Goal: Information Seeking & Learning: Learn about a topic

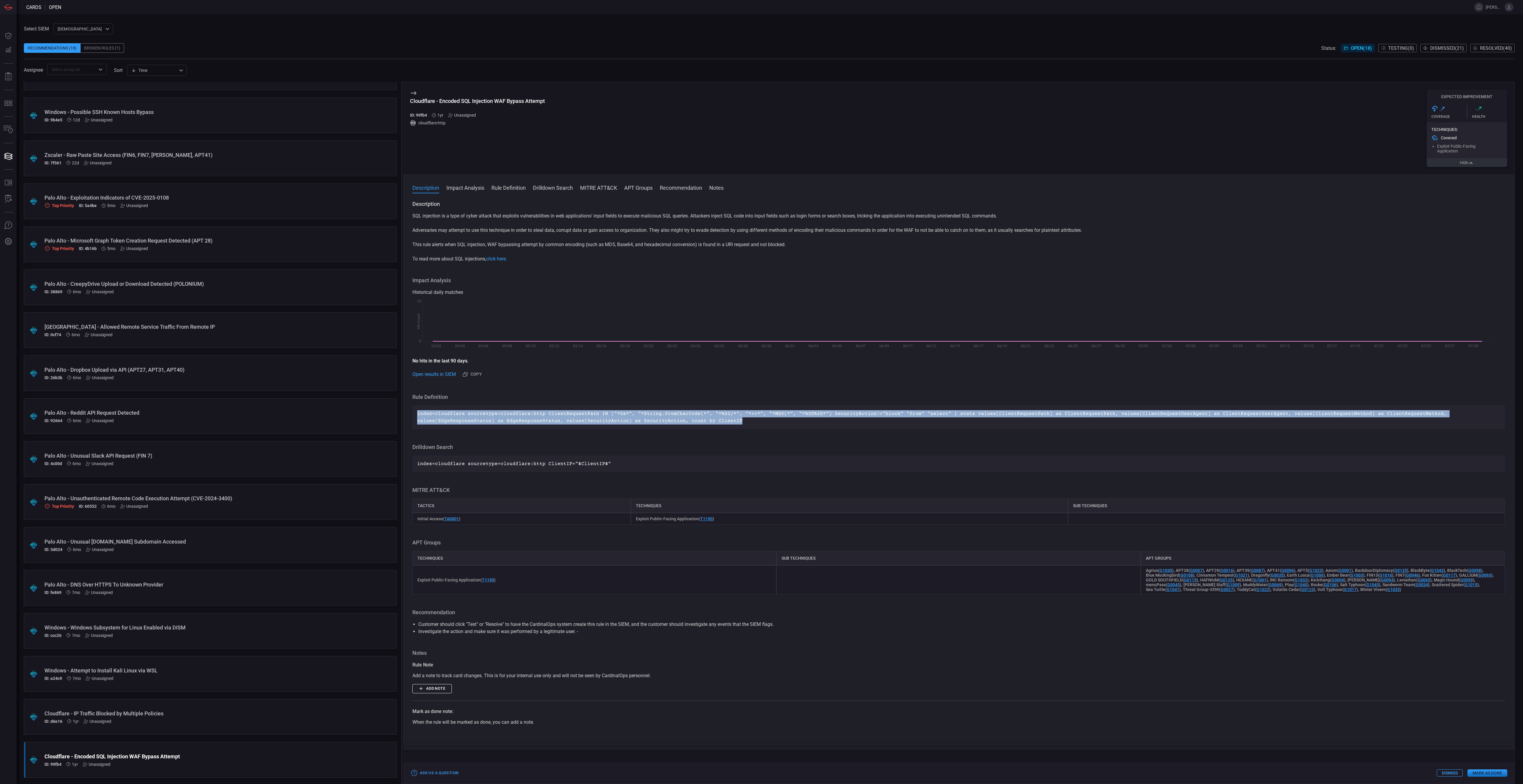
scroll to position [71, 0]
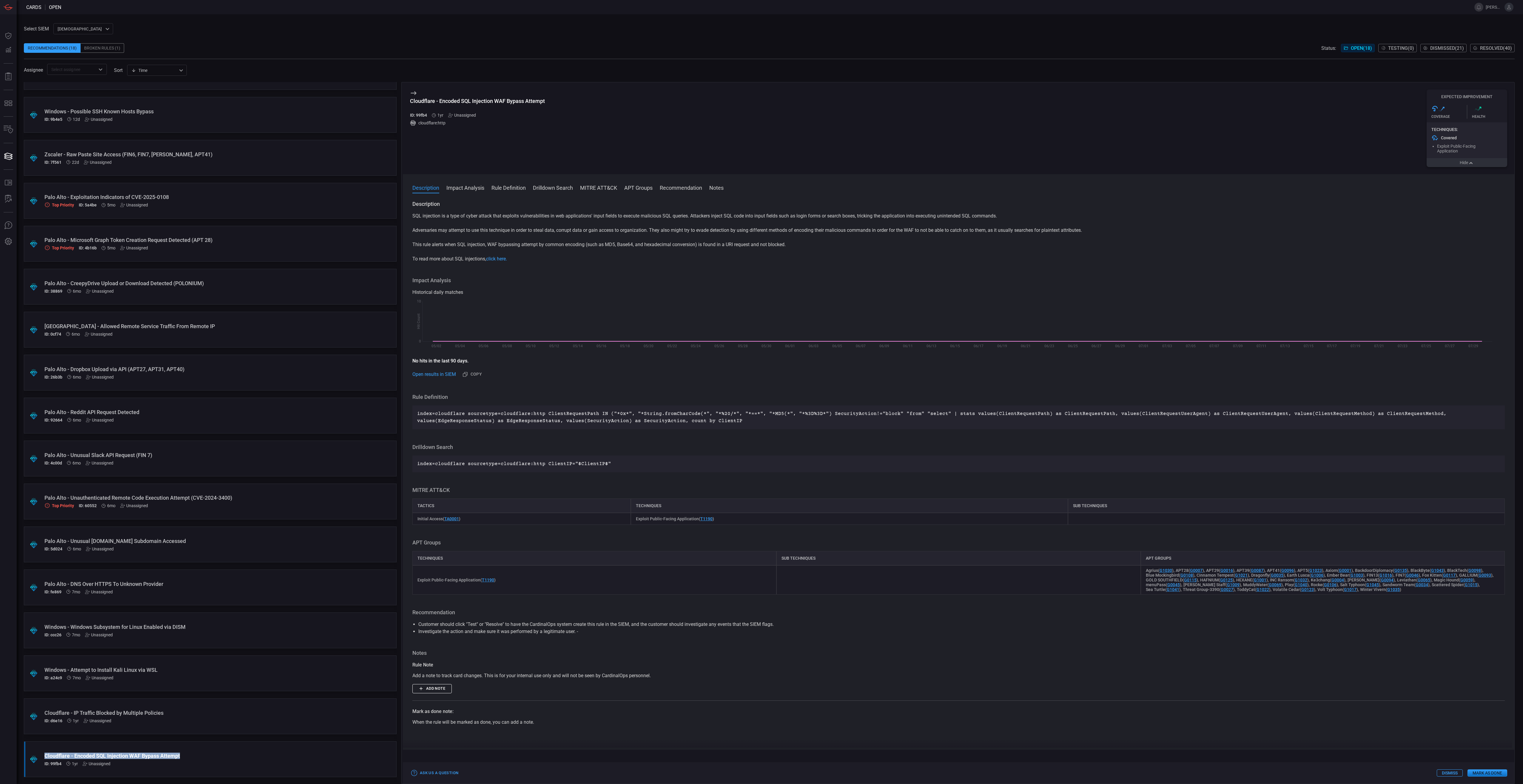
drag, startPoint x: 185, startPoint y: 752, endPoint x: 39, endPoint y: 755, distance: 146.0
click at [39, 418] on div ".suggested_cards_icon{fill:url(#suggested_cards_icon);} Cloudflare - Encoded SQ…" at bounding box center [210, 759] width 373 height 36
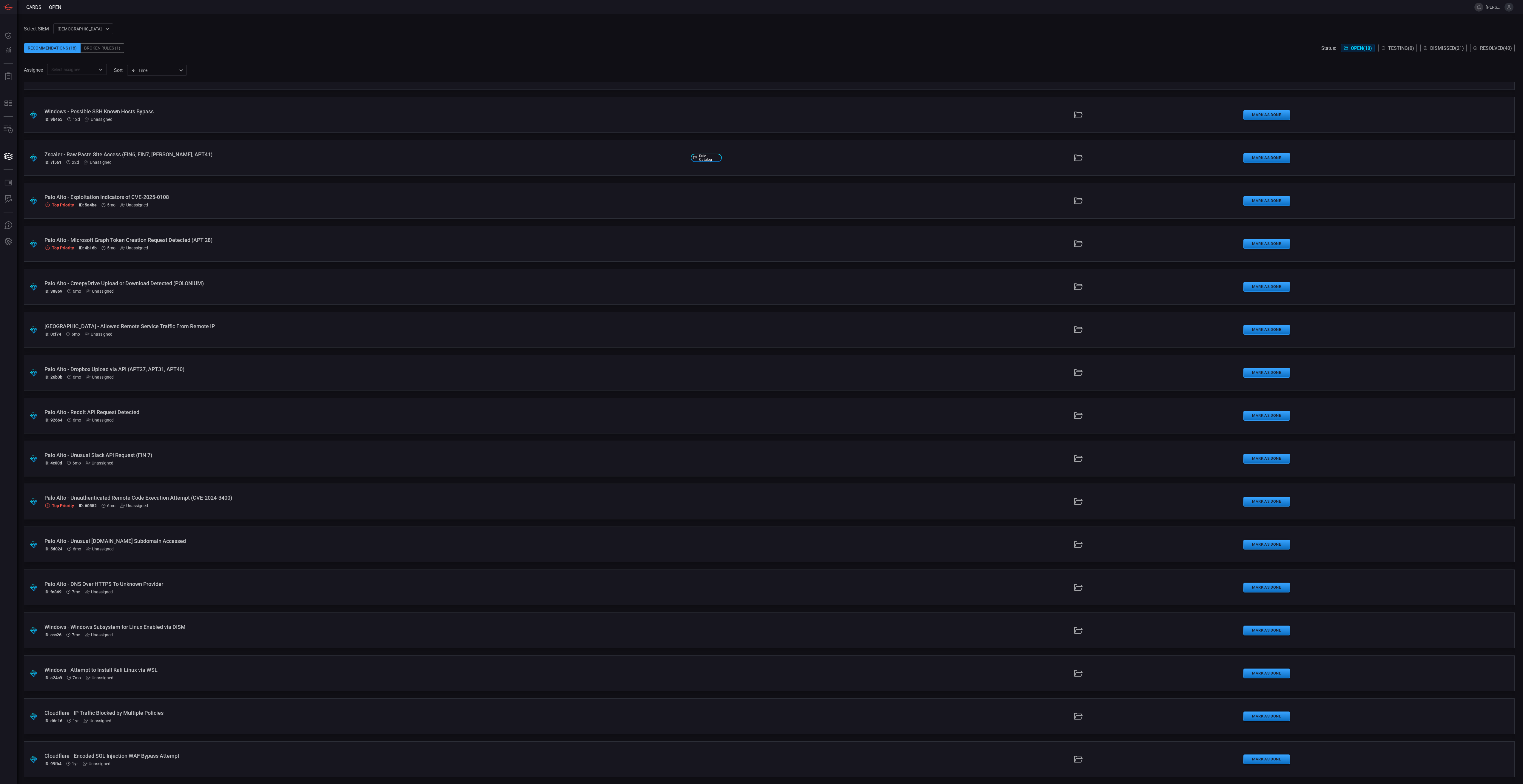
click at [148, 418] on div "Cloudflare - Encoded SQL Injection WAF Bypass Attempt" at bounding box center [365, 755] width 642 height 6
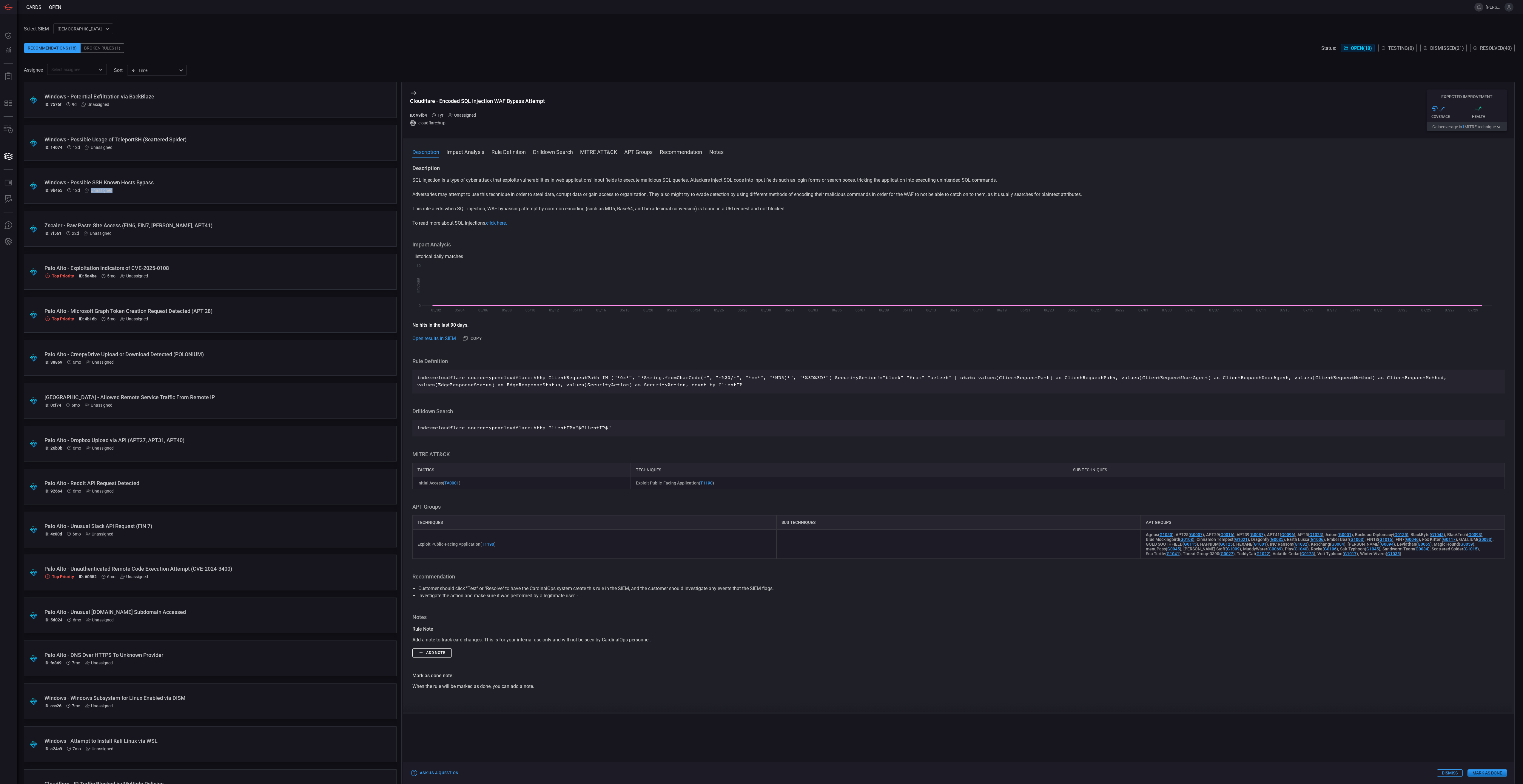
drag, startPoint x: 127, startPoint y: 189, endPoint x: 123, endPoint y: 195, distance: 7.2
click at [123, 195] on div ".suggested_cards_icon{fill:url(#suggested_cards_icon);} Windows - Possible SSH …" at bounding box center [210, 185] width 373 height 36
